Goal: Task Accomplishment & Management: Complete application form

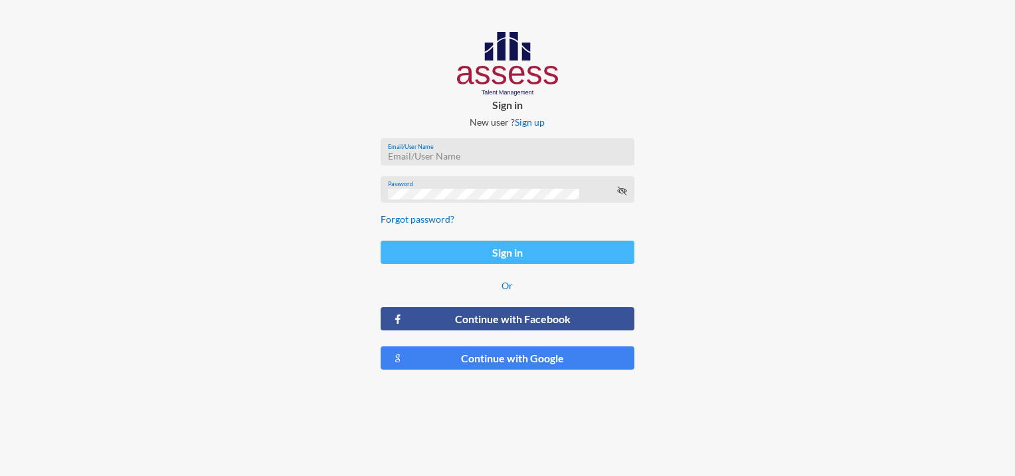
type input "[PERSON_NAME][EMAIL_ADDRESS][PERSON_NAME][DOMAIN_NAME]"
click at [496, 258] on button "Sign in" at bounding box center [507, 251] width 253 height 23
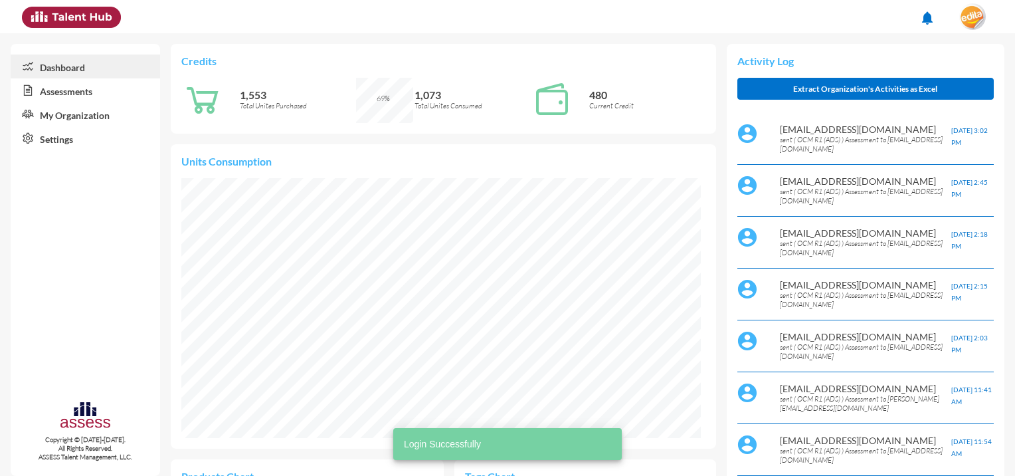
scroll to position [119, 238]
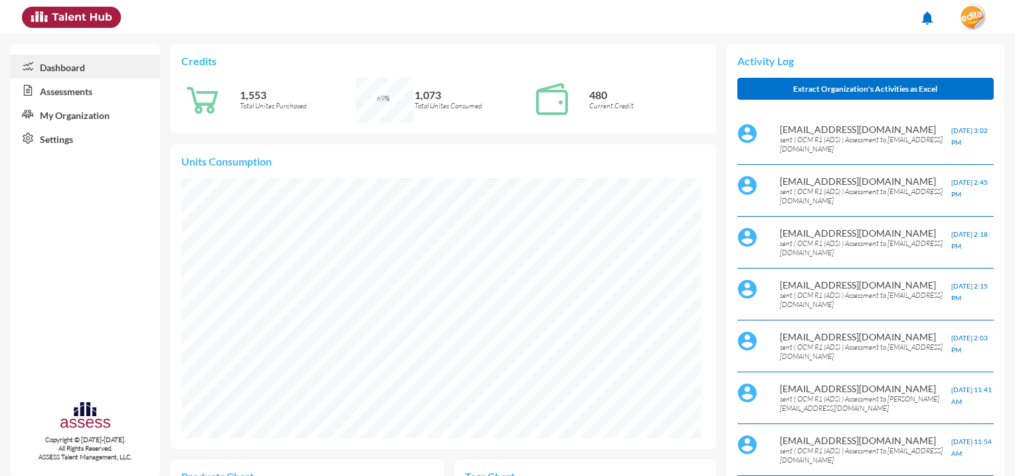
click at [113, 93] on link "Assessments" at bounding box center [85, 90] width 149 height 24
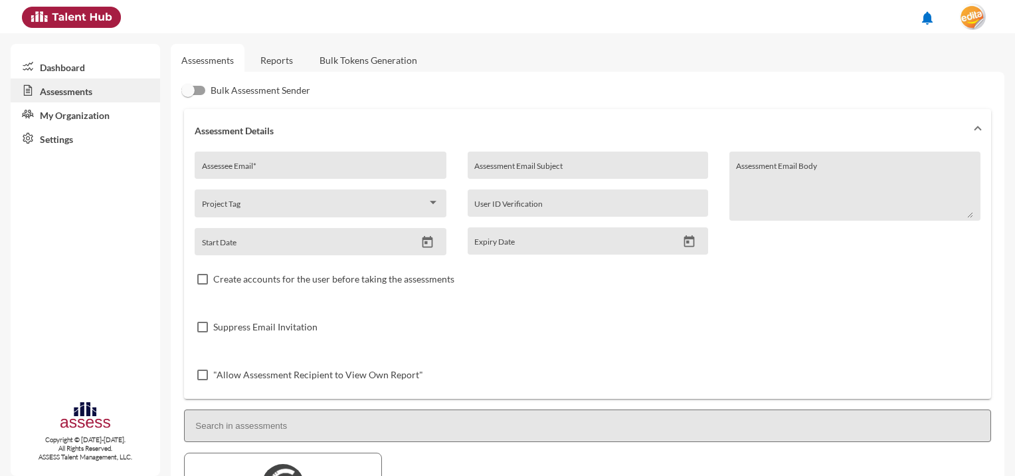
click at [278, 165] on input "Assessee Email *" at bounding box center [320, 170] width 237 height 11
paste input "[EMAIL_ADDRESS][DOMAIN_NAME]"
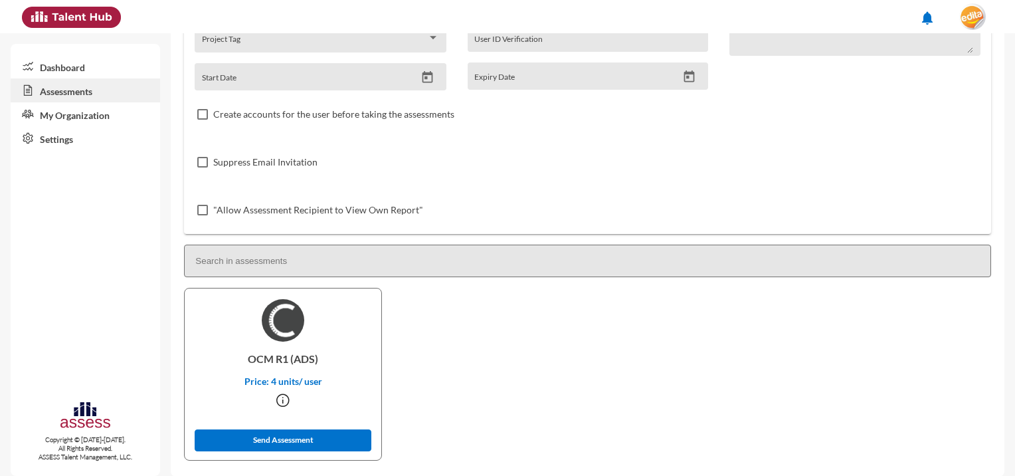
scroll to position [176, 0]
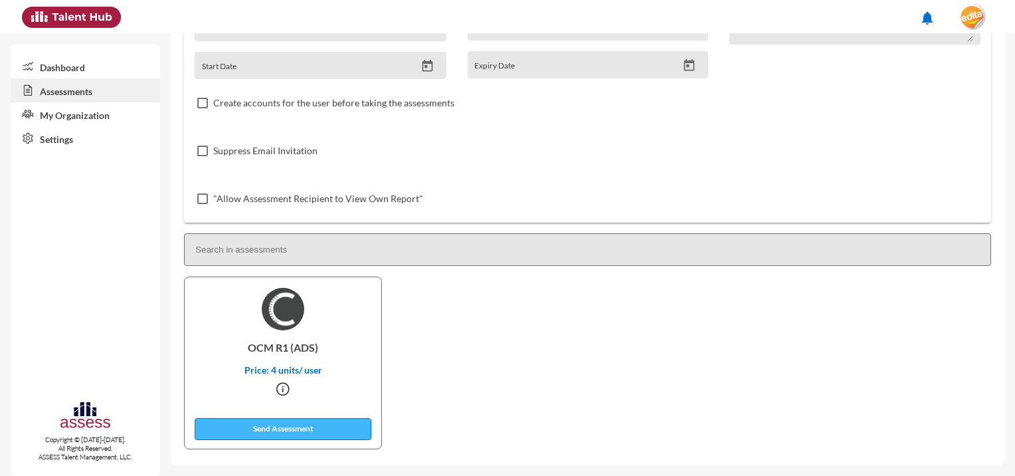
click at [327, 425] on button "Send Assessment" at bounding box center [283, 429] width 177 height 22
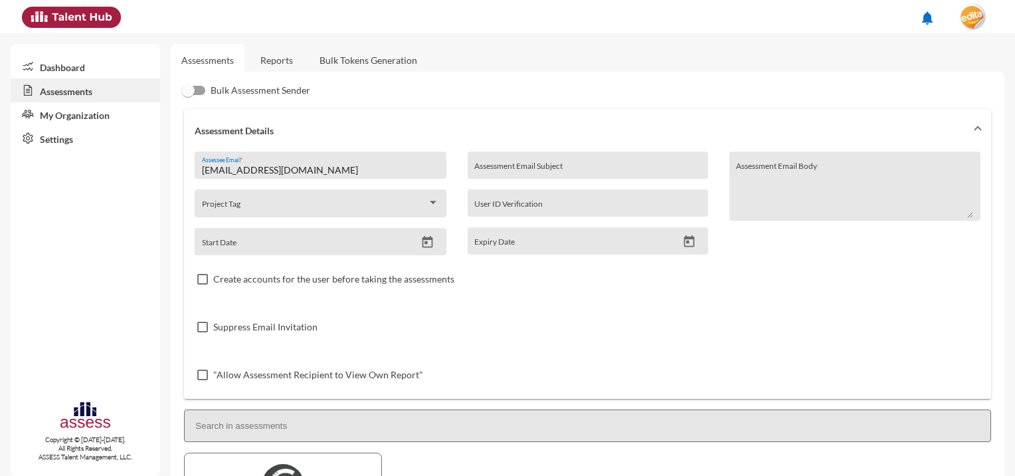
drag, startPoint x: 336, startPoint y: 172, endPoint x: 40, endPoint y: 154, distance: 296.8
click at [40, 154] on mat-sidenav-container "Dashboard Assessments My Organization Settings Copyright © [DATE]-[DATE]. All R…" at bounding box center [507, 254] width 1015 height 442
paste input "naderhany87"
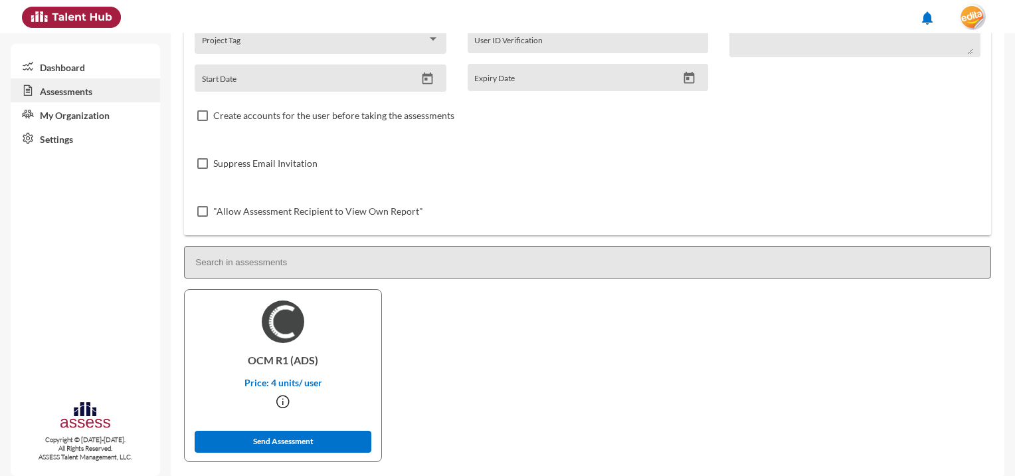
scroll to position [176, 0]
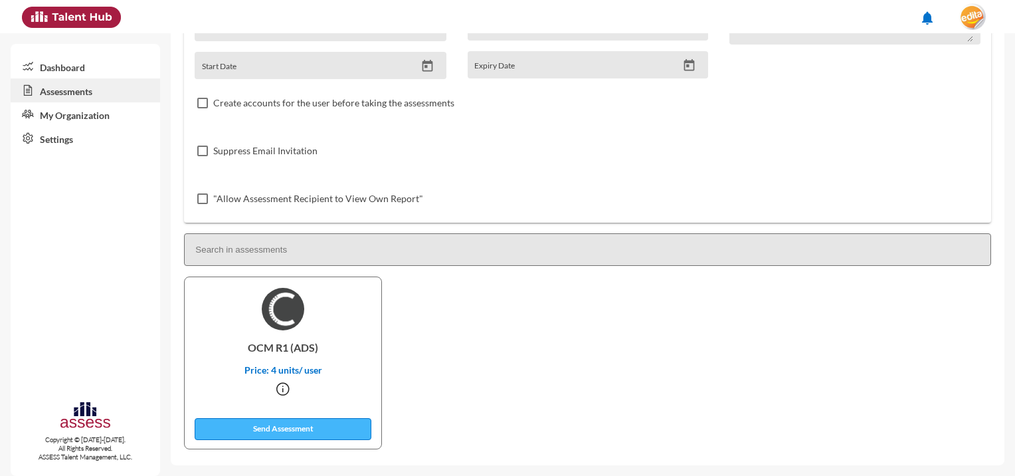
type input "[EMAIL_ADDRESS][DOMAIN_NAME]"
click at [362, 430] on button "Send Assessment" at bounding box center [283, 429] width 177 height 22
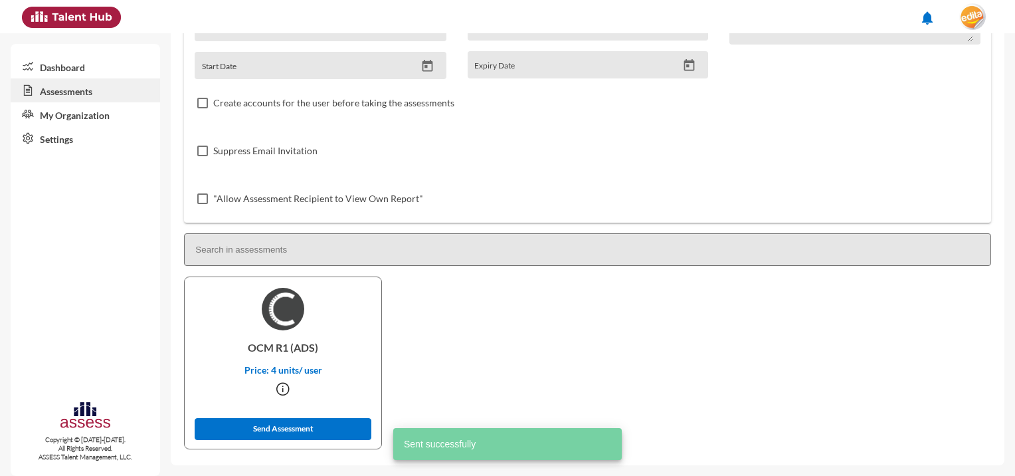
scroll to position [0, 0]
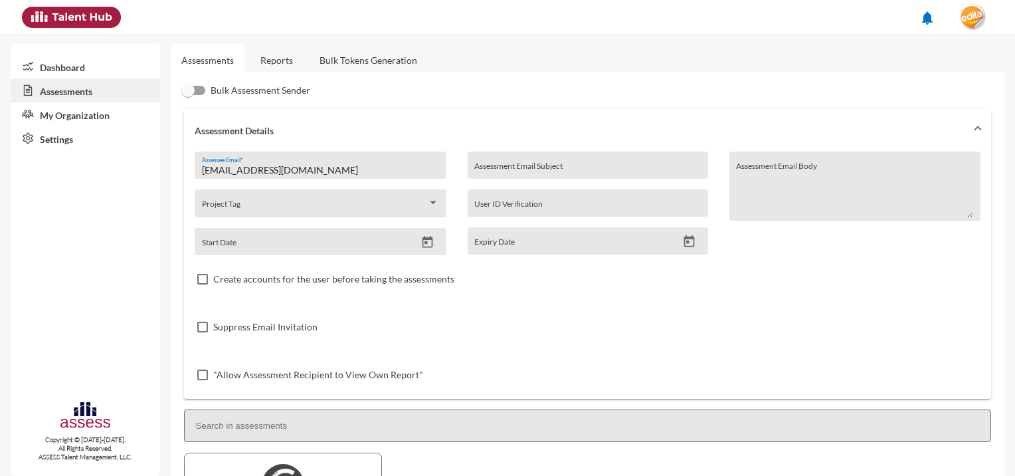
click at [284, 64] on link "Reports" at bounding box center [277, 60] width 54 height 33
